Goal: Task Accomplishment & Management: Manage account settings

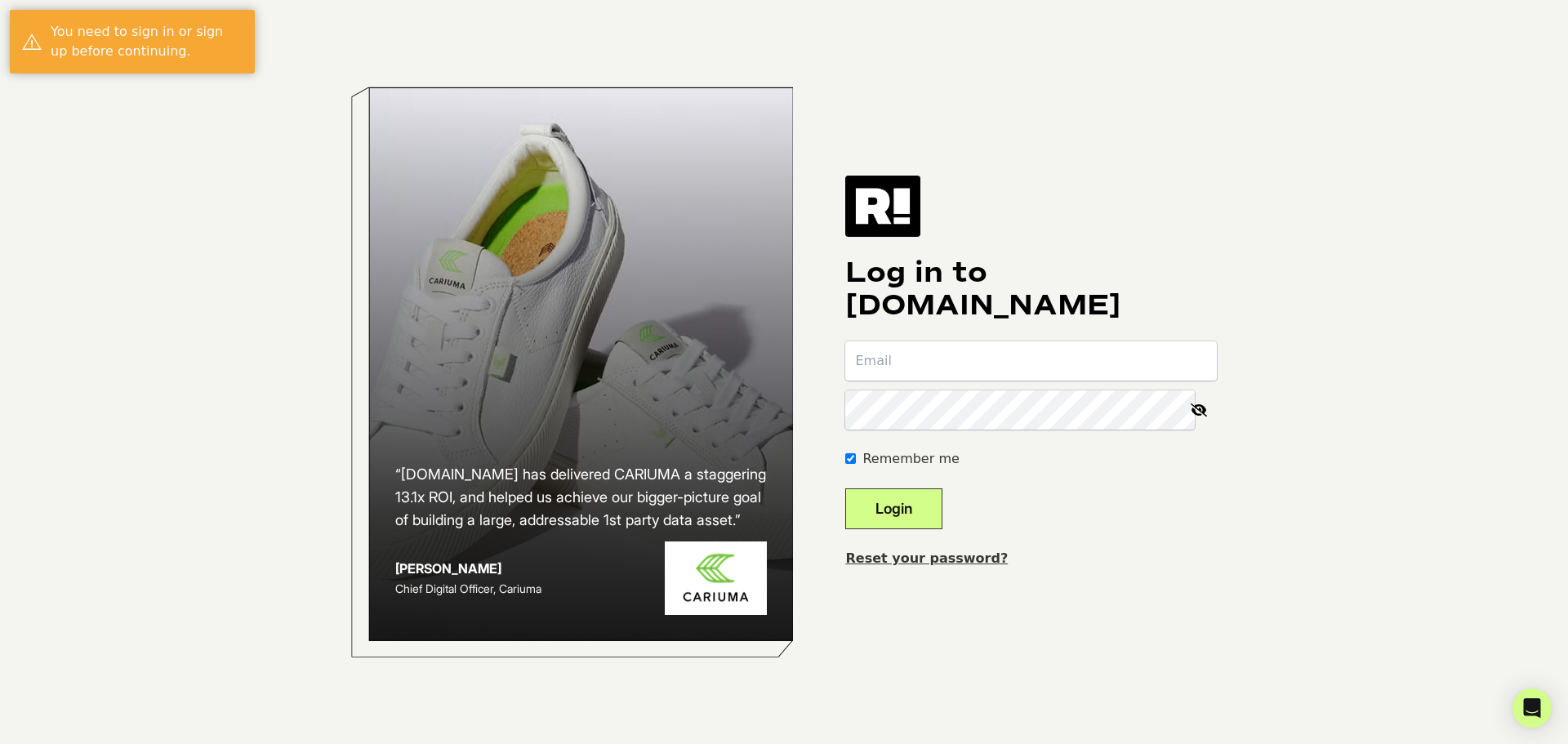
type input "[PERSON_NAME][EMAIL_ADDRESS][DOMAIN_NAME]"
click at [917, 514] on button "Login" at bounding box center [894, 508] width 97 height 41
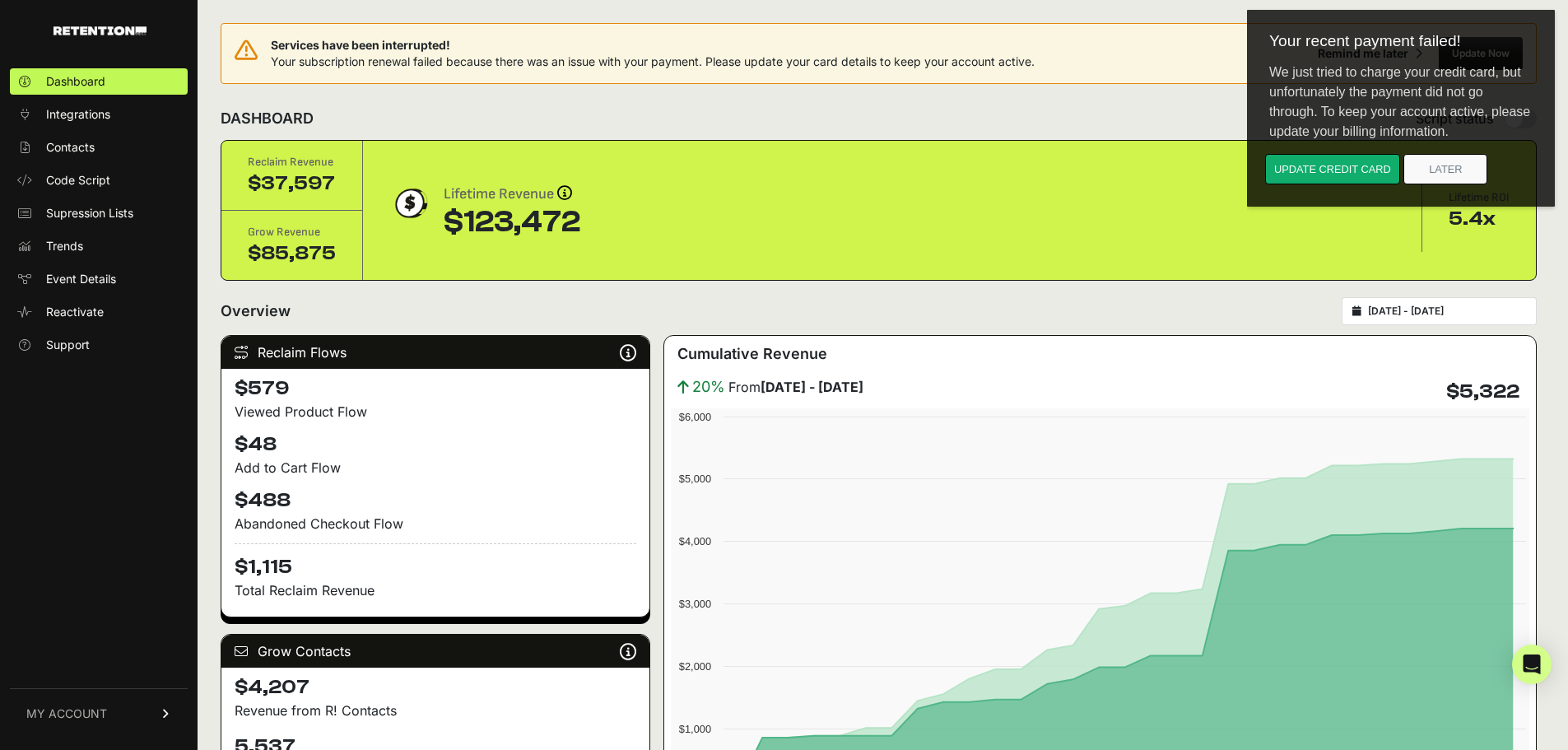
click at [57, 716] on span "MY ACCOUNT" at bounding box center [67, 714] width 80 height 16
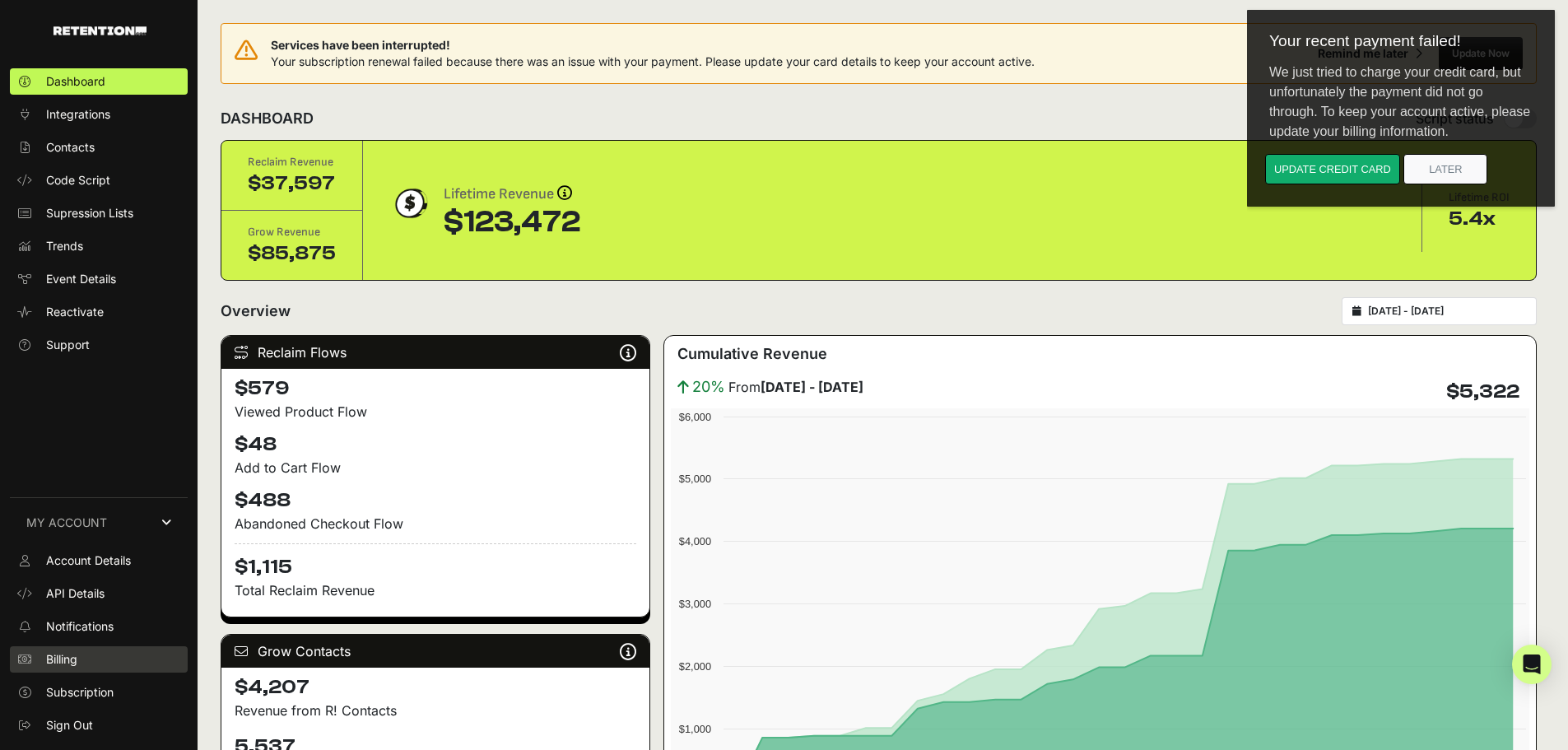
click at [57, 655] on span "Billing" at bounding box center [61, 659] width 32 height 16
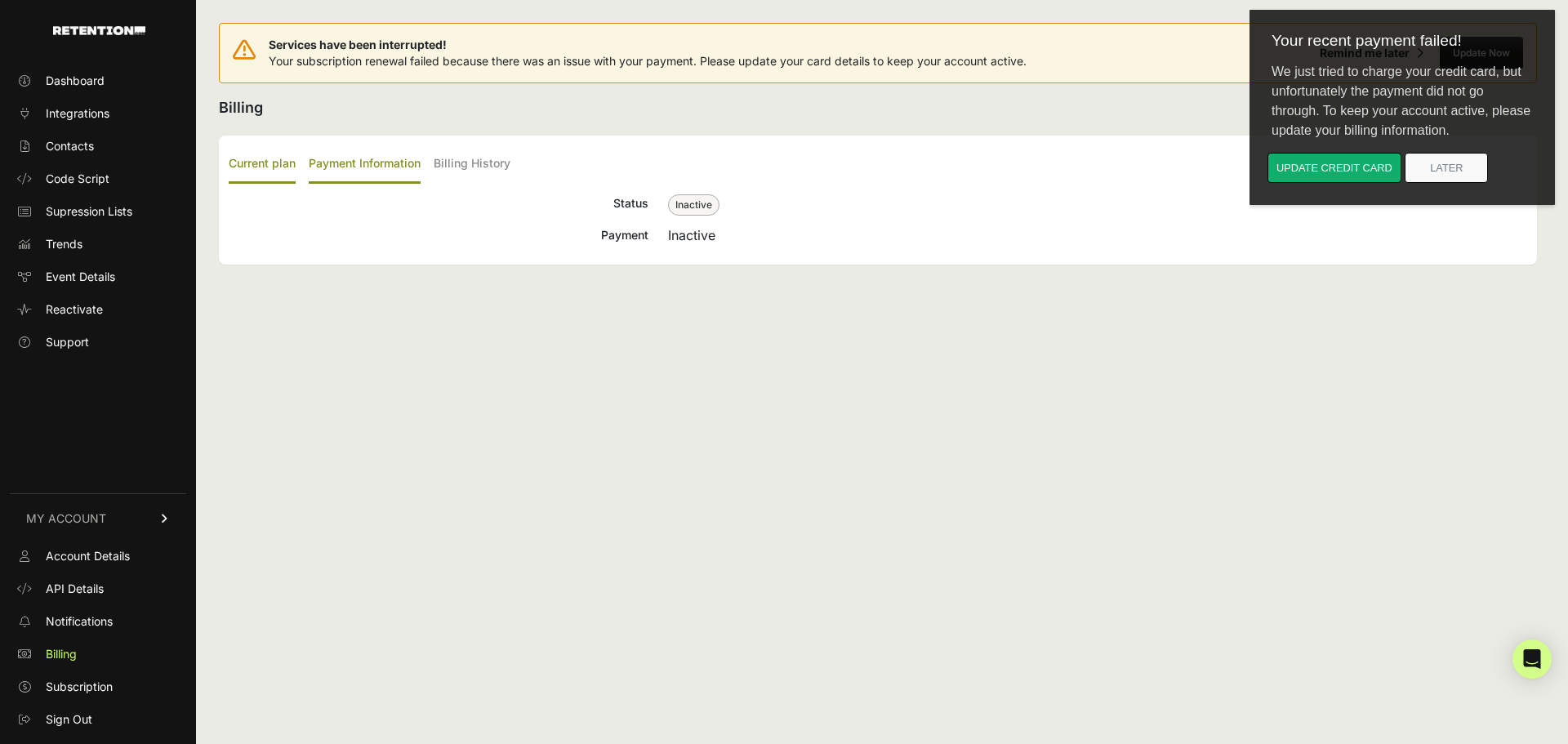
click at [361, 166] on label "Payment Information" at bounding box center [365, 164] width 112 height 38
click at [0, 0] on input "Payment Information" at bounding box center [0, 0] width 0 height 0
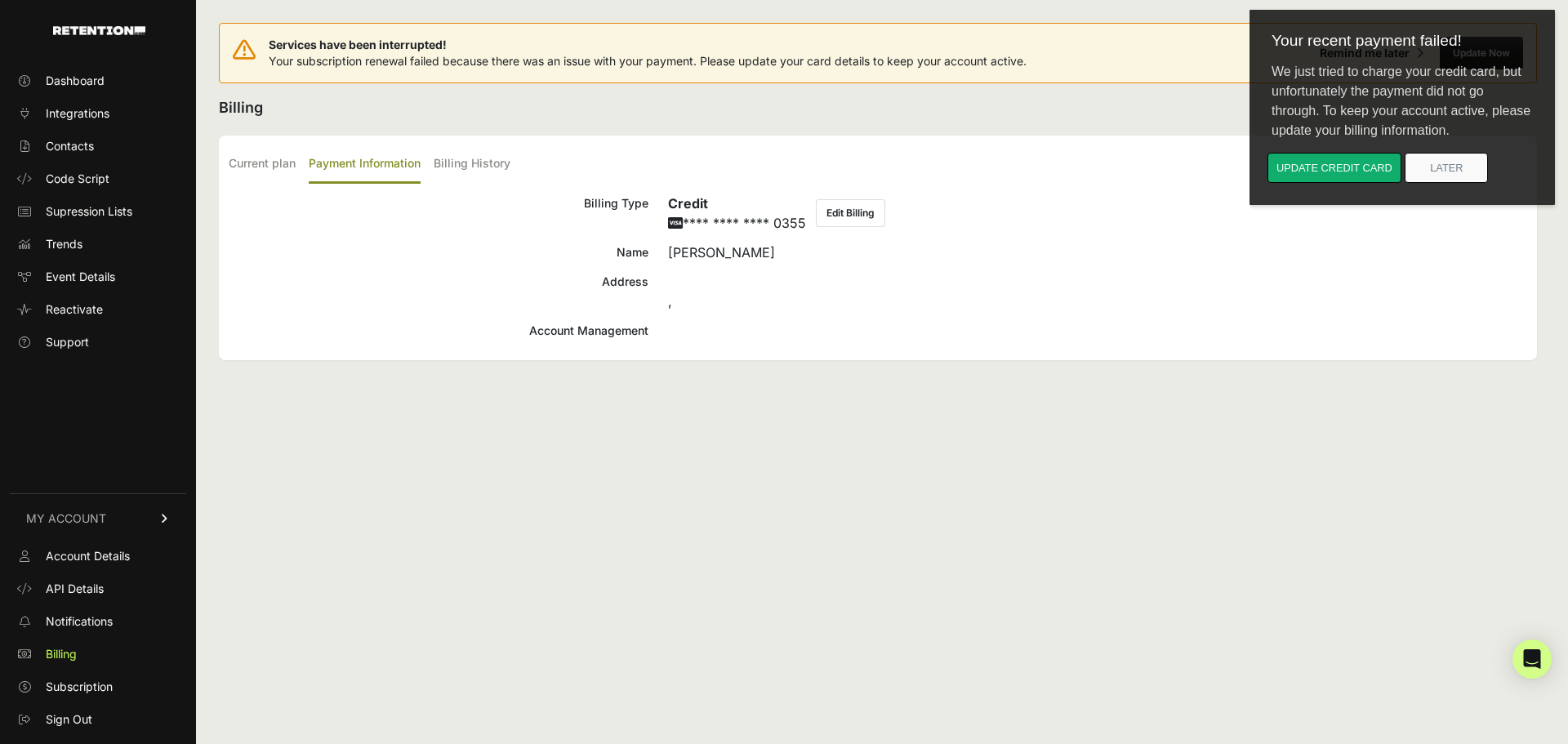
click at [1003, 586] on div "Services have been interrupted! Your subscription renewal failed because there …" at bounding box center [878, 372] width 1364 height 744
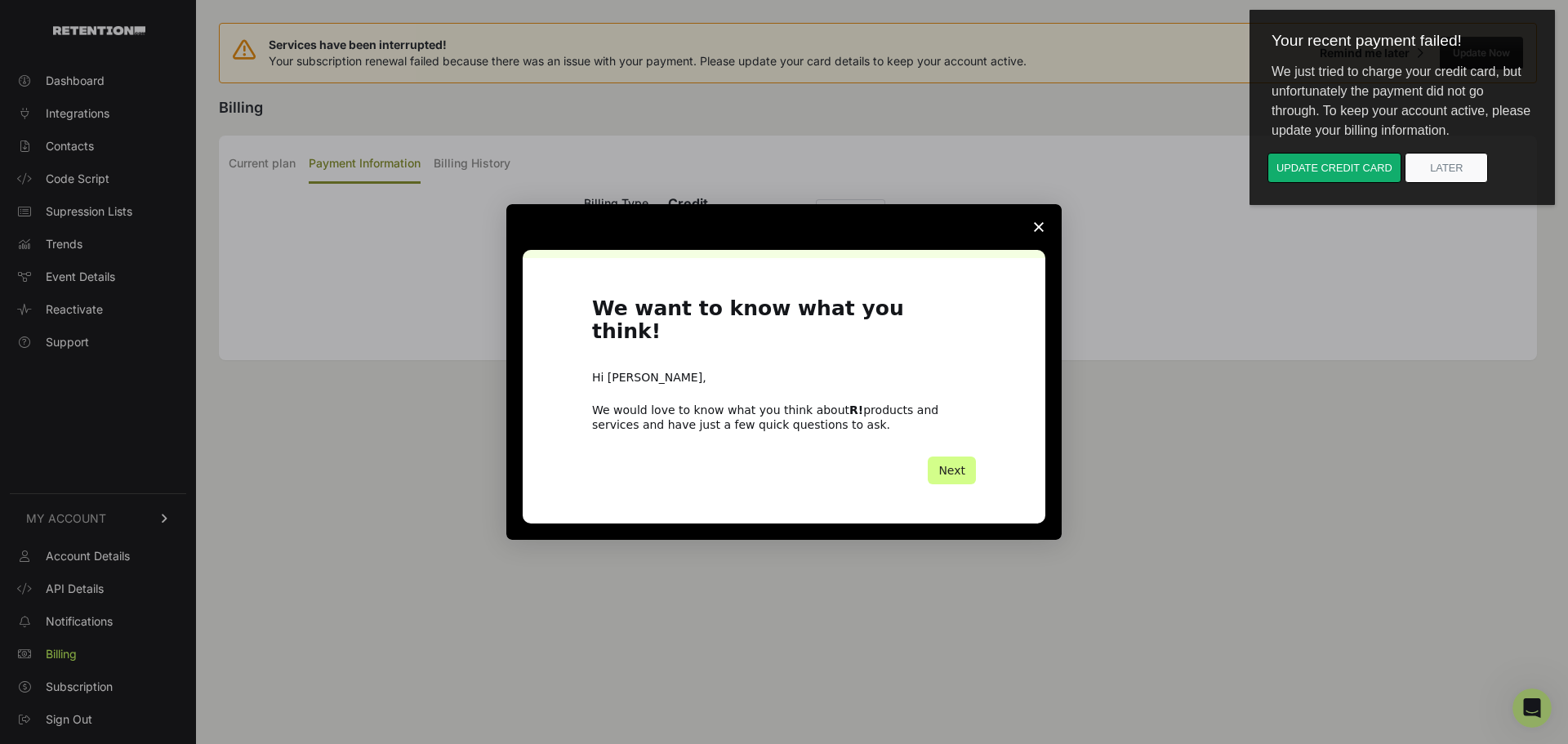
click at [1030, 236] on span "Close survey" at bounding box center [1039, 227] width 46 height 46
